Goal: Task Accomplishment & Management: Use online tool/utility

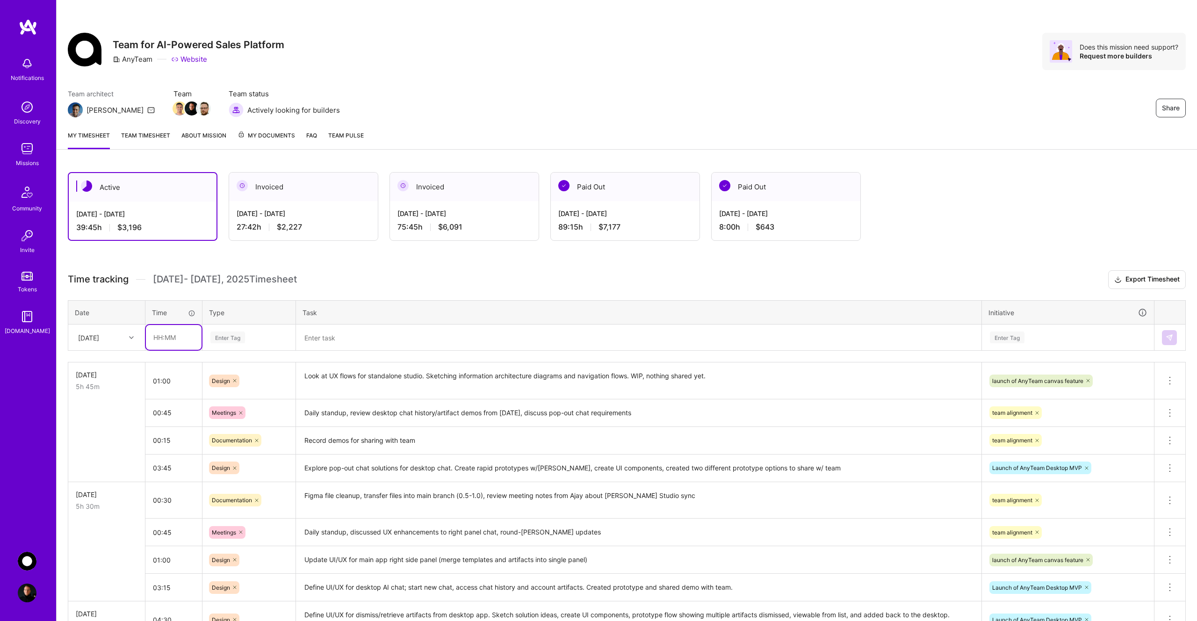
click at [173, 337] on input "text" at bounding box center [174, 337] width 56 height 25
type input "00:30"
click at [240, 332] on div "Enter Tag" at bounding box center [227, 337] width 35 height 14
type input "mee"
click at [252, 366] on div "Meetings" at bounding box center [249, 368] width 92 height 22
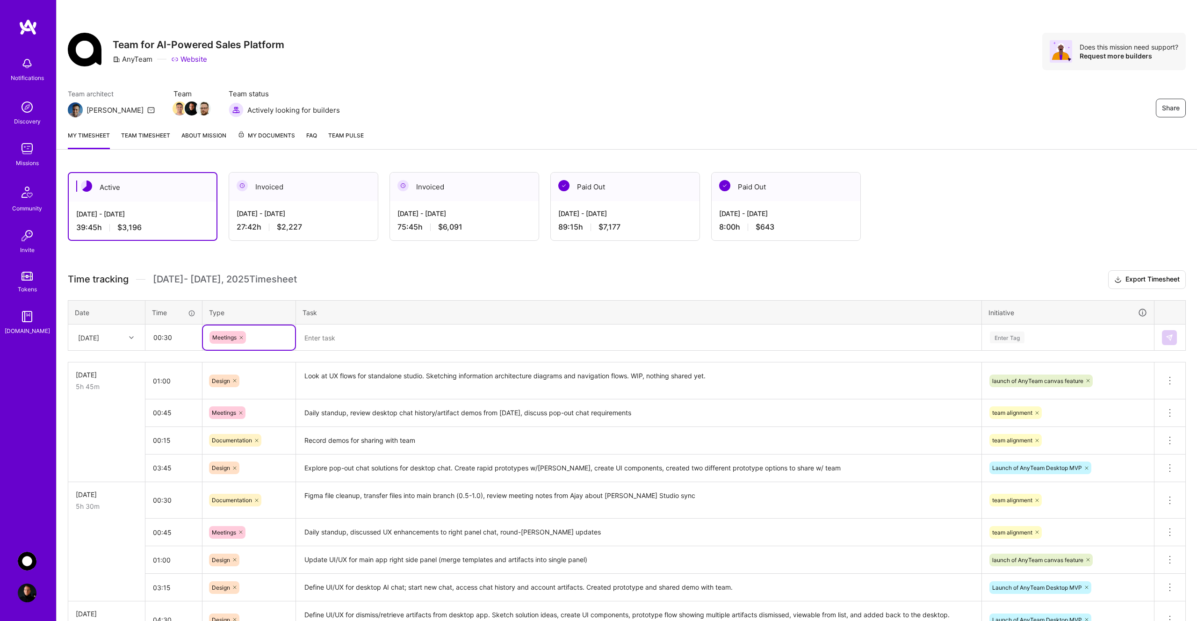
click at [343, 340] on textarea at bounding box center [639, 337] width 684 height 24
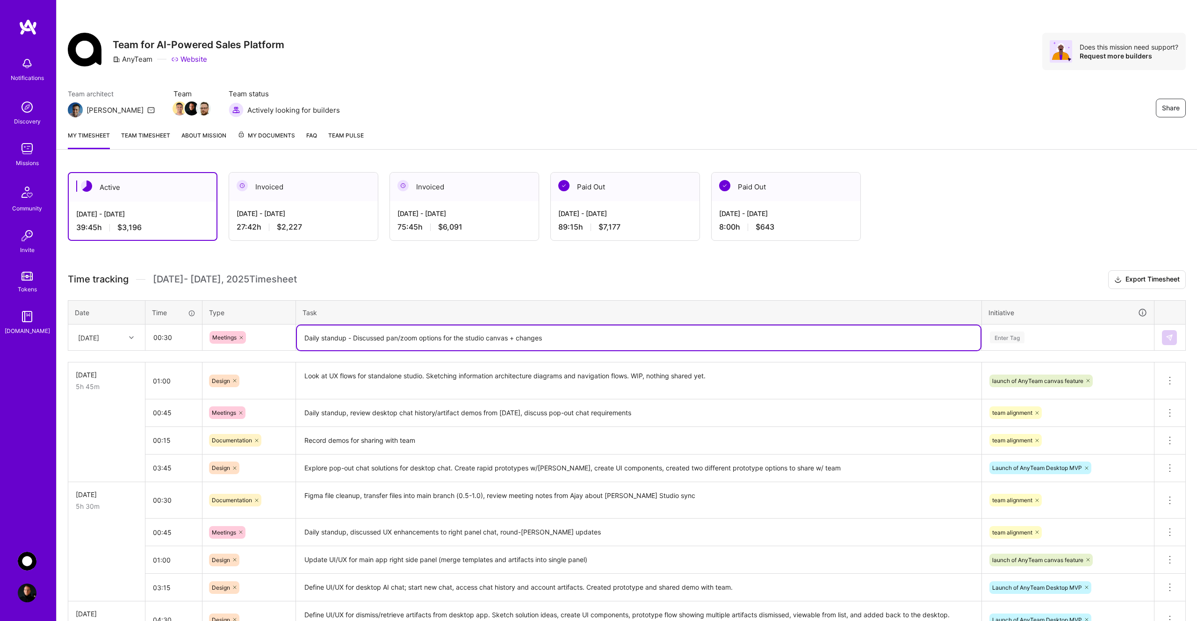
type textarea "Daily standup - Discussed pan/zoom options for the studio canvas + changes"
click at [1007, 339] on div "Enter Tag" at bounding box center [1007, 337] width 35 height 14
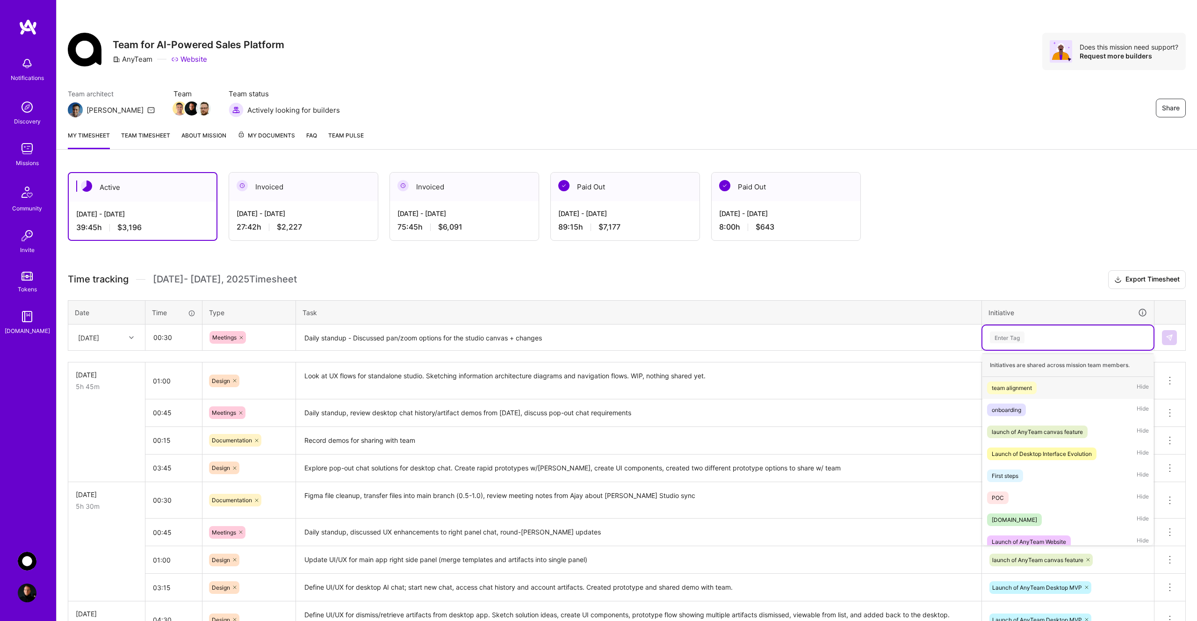
click at [1025, 387] on div "team alignment" at bounding box center [1012, 388] width 40 height 10
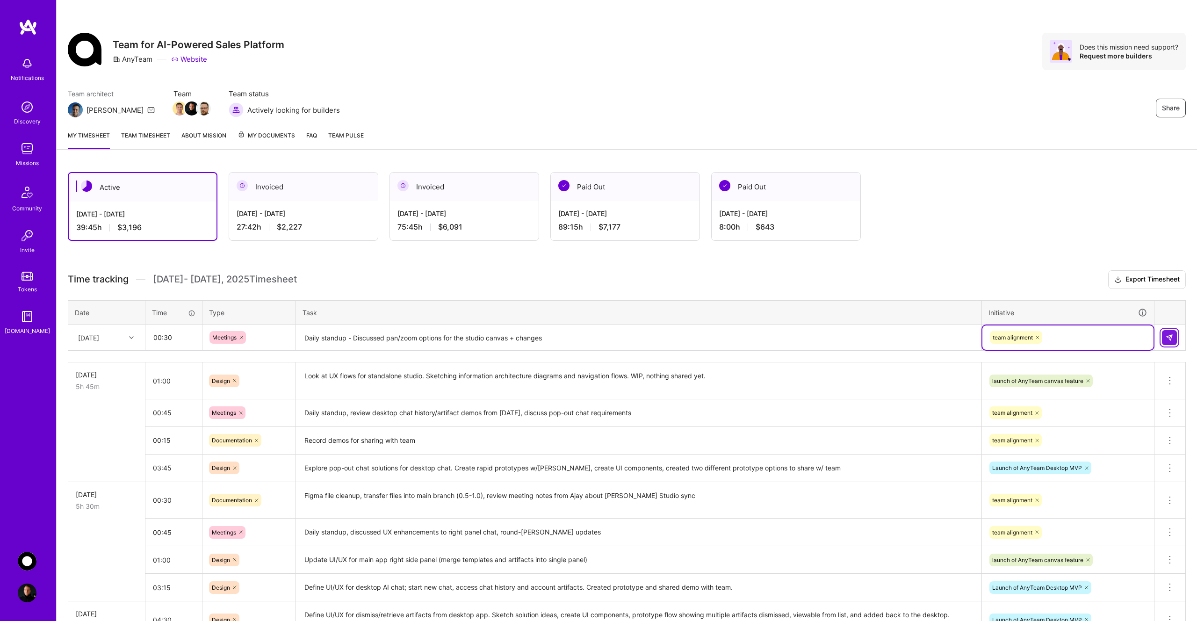
click at [1174, 335] on button at bounding box center [1169, 337] width 15 height 15
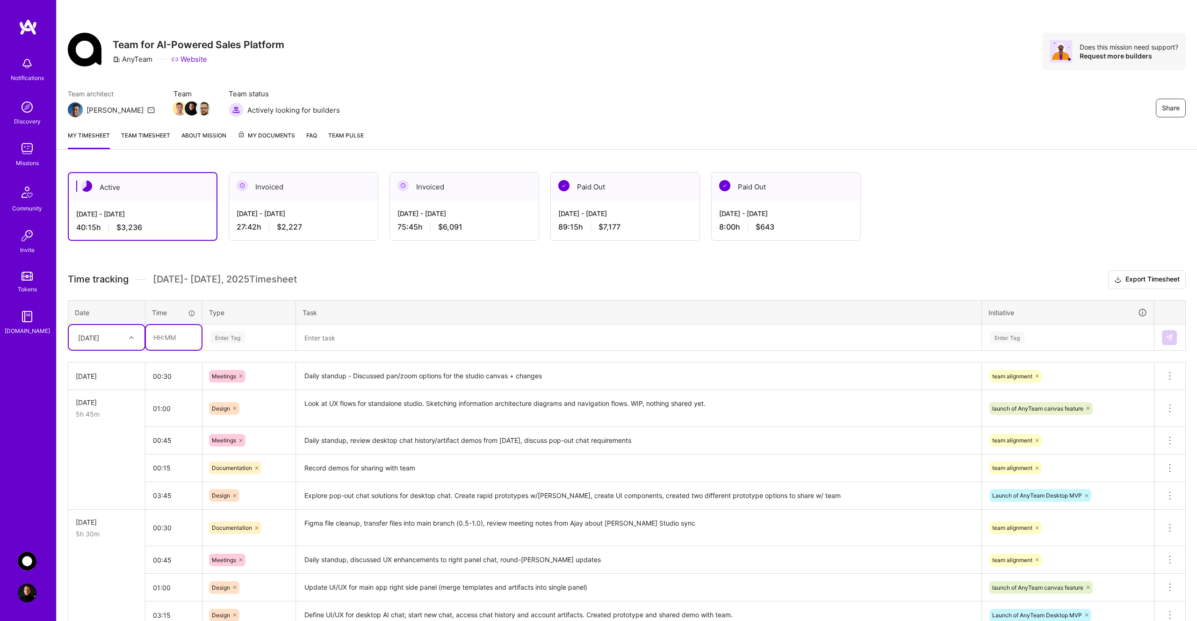
click at [166, 339] on input "text" at bounding box center [174, 337] width 56 height 25
type input "00:15"
click at [234, 337] on div "Enter Tag" at bounding box center [227, 337] width 35 height 14
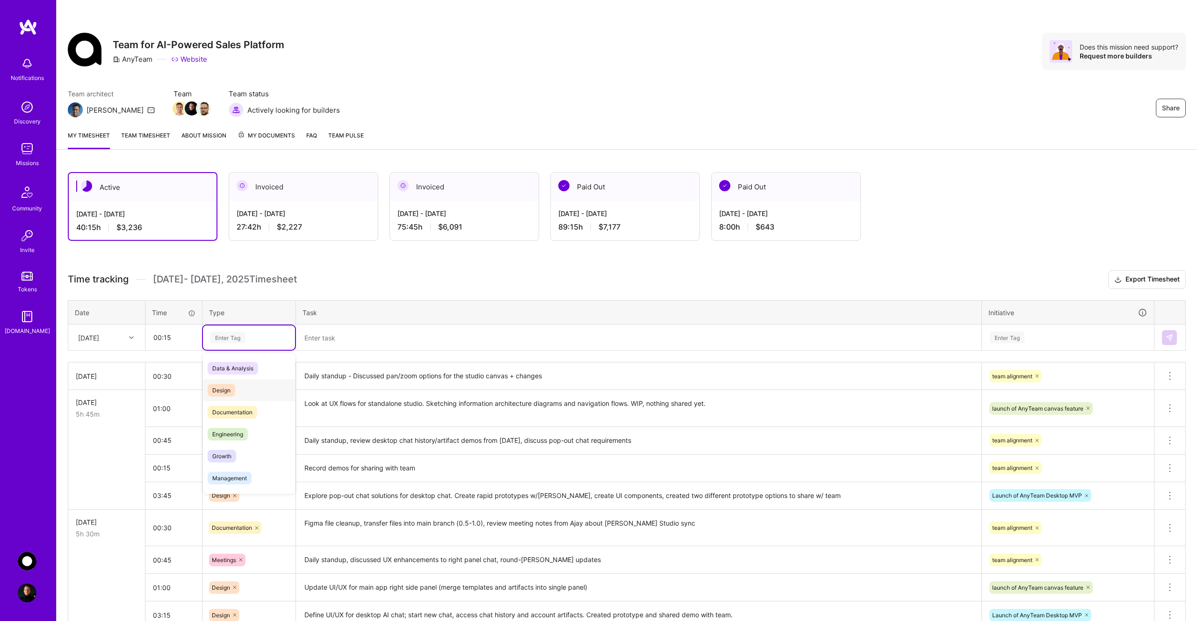
click at [235, 384] on div "Design" at bounding box center [249, 390] width 92 height 22
click at [317, 338] on textarea at bounding box center [639, 337] width 684 height 25
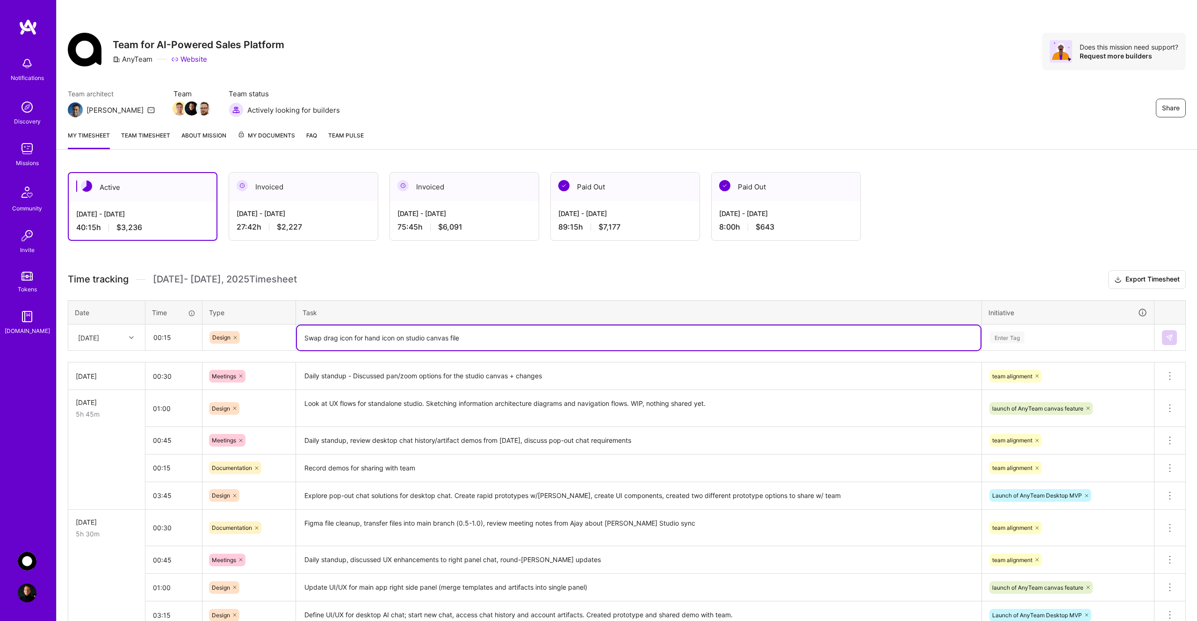
type textarea "Swap drag icon for hand icon on studio canvas file"
click at [1010, 343] on div "Enter Tag" at bounding box center [1007, 337] width 35 height 14
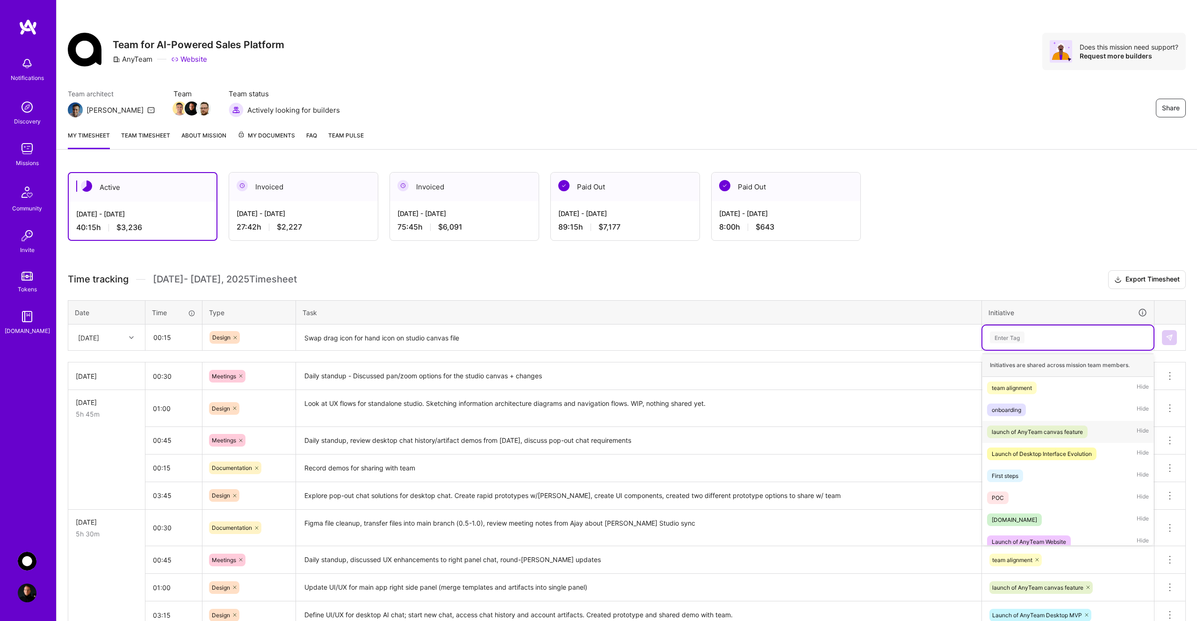
click at [1061, 432] on div "launch of AnyTeam canvas feature" at bounding box center [1037, 432] width 91 height 10
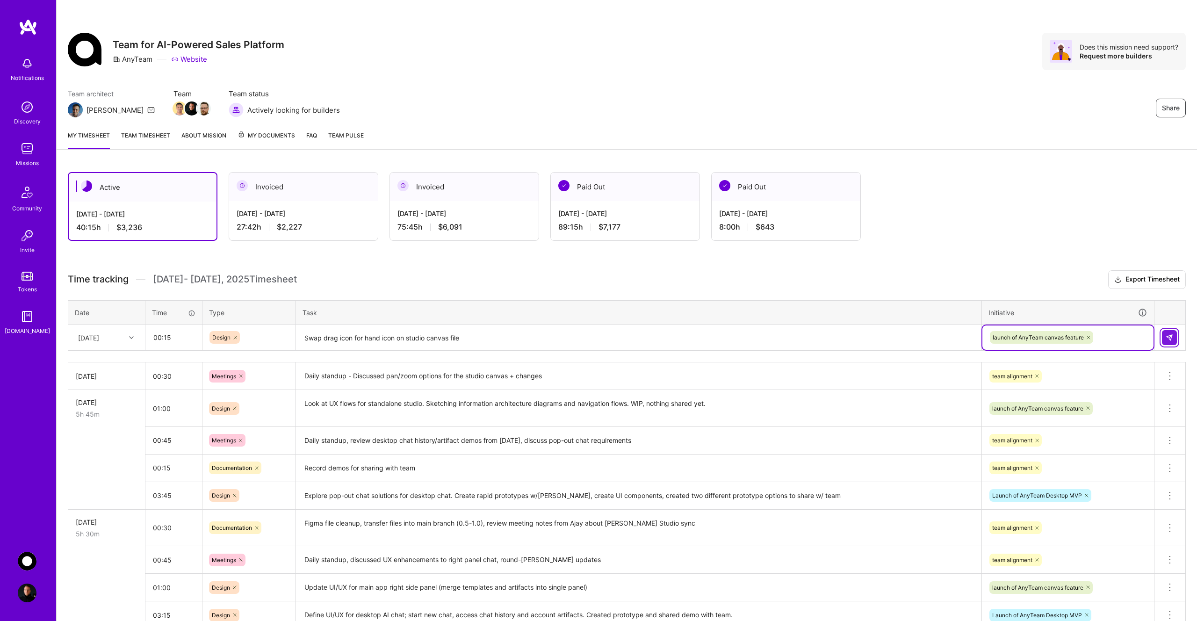
click at [1172, 338] on img at bounding box center [1169, 337] width 7 height 7
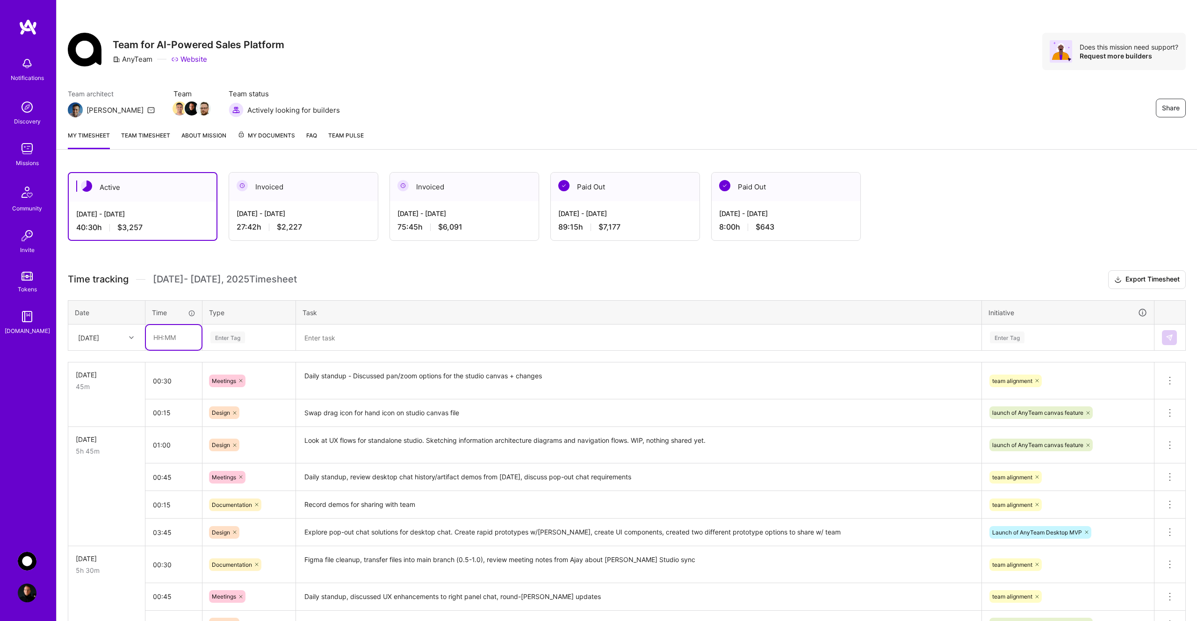
click at [172, 339] on input "text" at bounding box center [174, 337] width 56 height 25
type input "08:45"
click at [238, 332] on div "Enter Tag" at bounding box center [227, 337] width 35 height 14
click at [253, 390] on div "Design" at bounding box center [249, 390] width 92 height 22
click at [335, 337] on textarea at bounding box center [639, 337] width 684 height 25
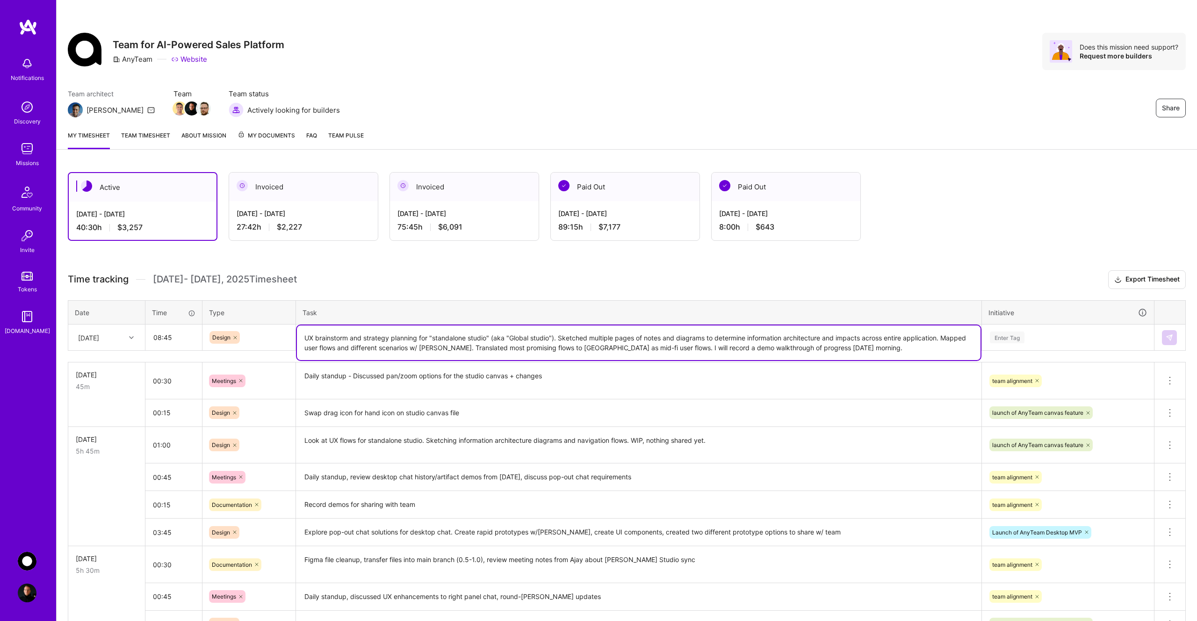
type textarea "UX brainstorm and strategy planning for "standalone studio" (aka "Global studio…"
click at [1012, 338] on div "Enter Tag" at bounding box center [1007, 337] width 35 height 14
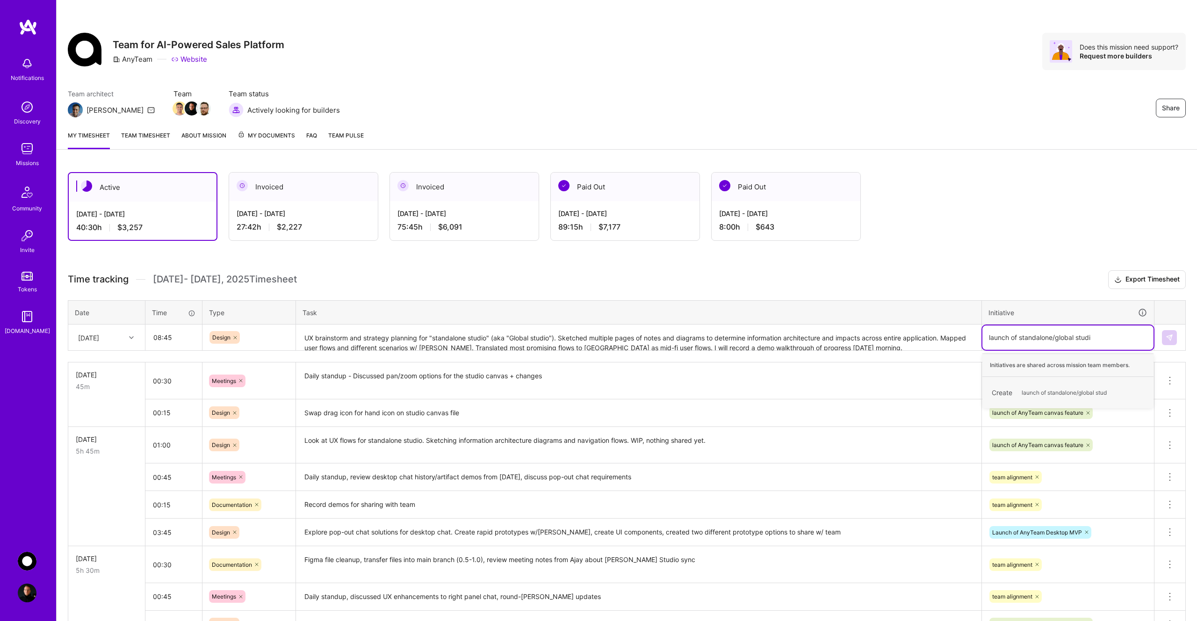
type input "launch of standalone/global studio"
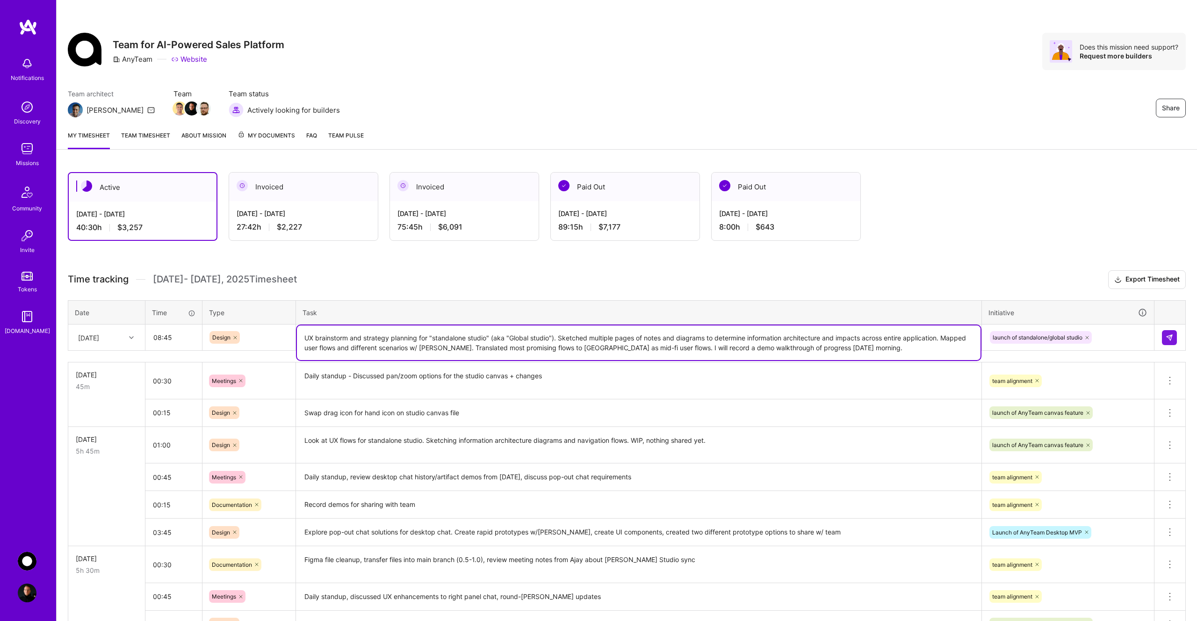
click at [871, 347] on textarea "UX brainstorm and strategy planning for "standalone studio" (aka "Global studio…" at bounding box center [639, 342] width 684 height 35
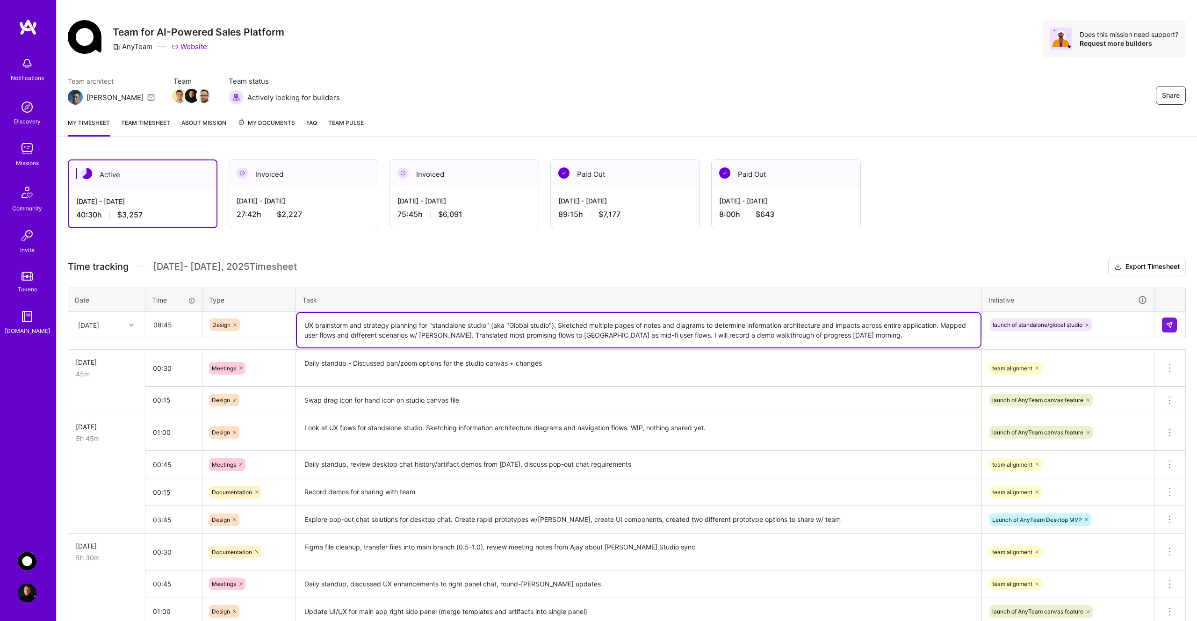
scroll to position [17, 0]
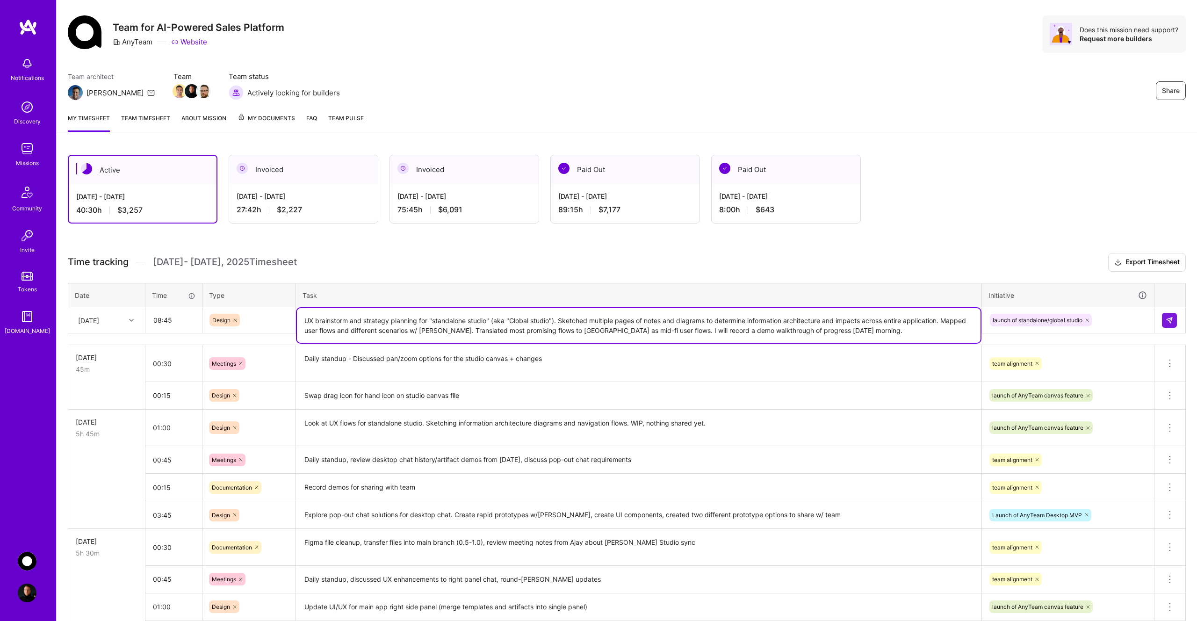
click at [641, 334] on textarea "UX brainstorm and strategy planning for "standalone studio" (aka "Global studio…" at bounding box center [639, 325] width 684 height 35
type textarea "UX brainstorm and strategy planning for "standalone studio" (aka "Global studio…"
click at [1170, 318] on img at bounding box center [1169, 320] width 7 height 7
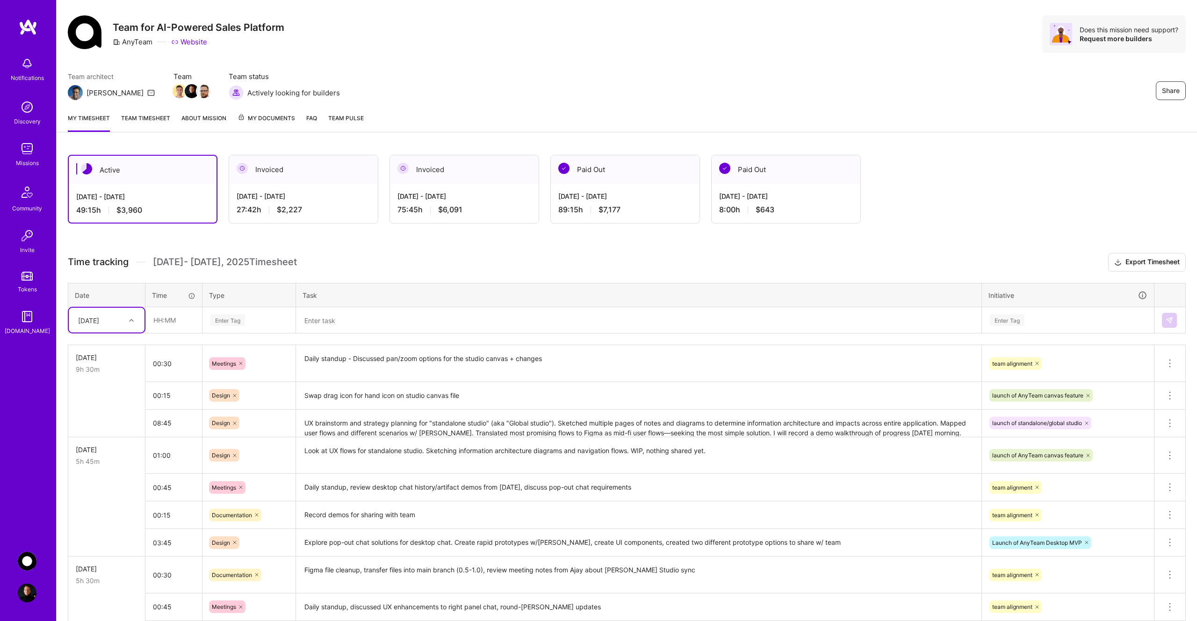
click at [398, 58] on div "Share Team for AI-Powered Sales Platform AnyTeam Website Does this mission need…" at bounding box center [627, 44] width 1140 height 123
